Goal: Find specific page/section: Find specific page/section

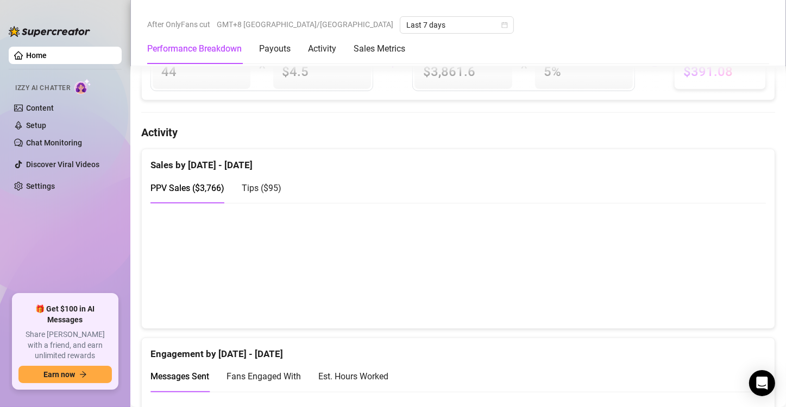
scroll to position [652, 0]
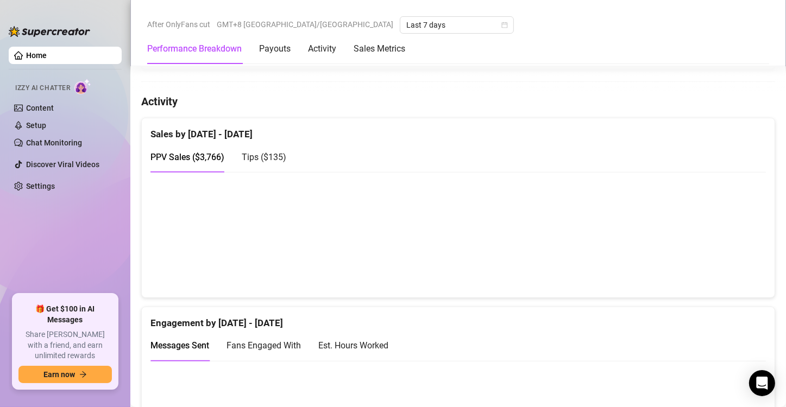
scroll to position [652, 0]
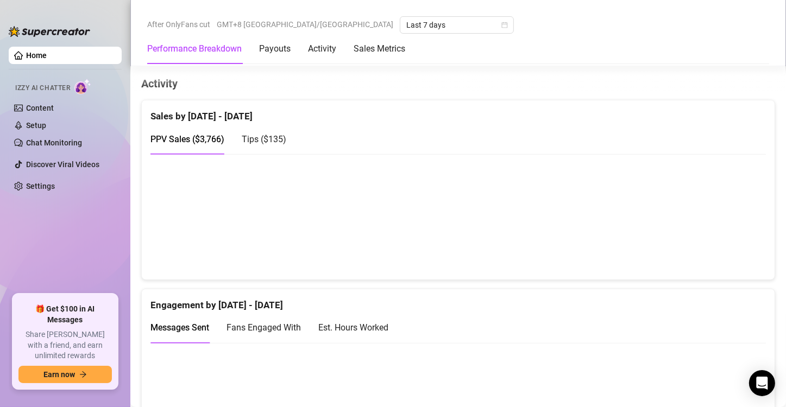
click at [279, 135] on span "Tips ( $135 )" at bounding box center [264, 139] width 45 height 10
